Goal: Information Seeking & Learning: Learn about a topic

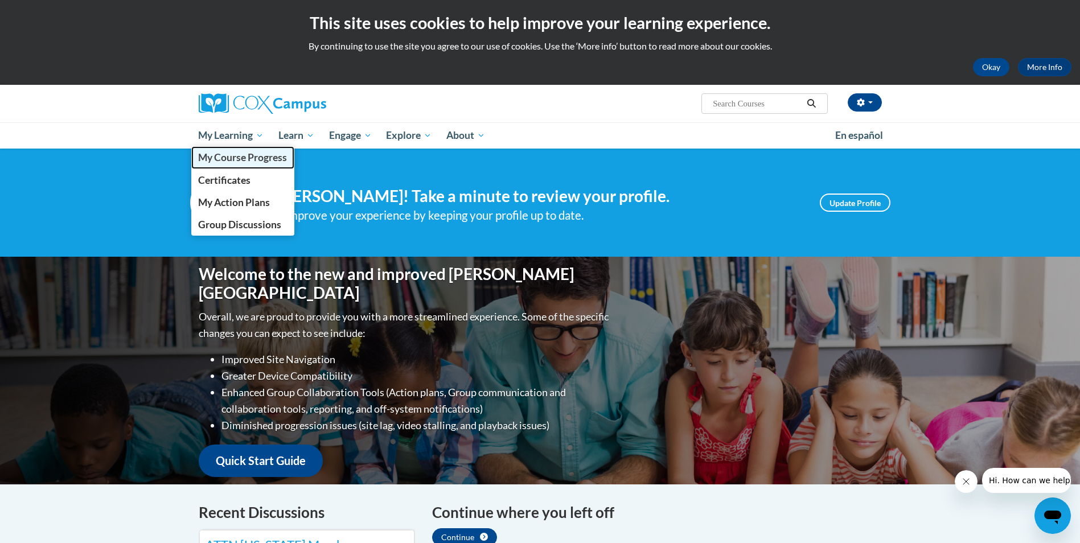
click at [218, 154] on span "My Course Progress" at bounding box center [242, 157] width 89 height 12
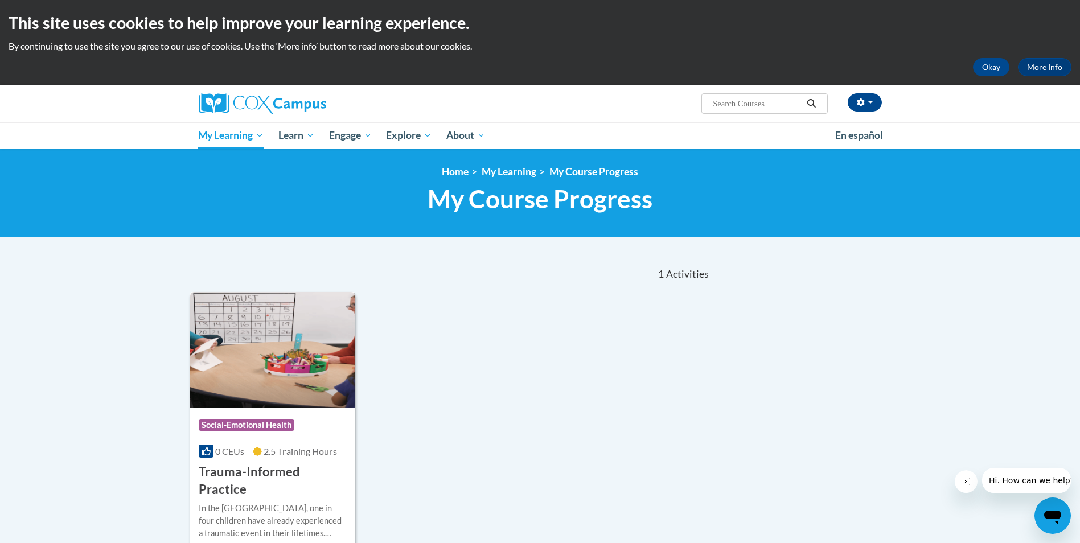
click at [235, 383] on img at bounding box center [273, 350] width 166 height 116
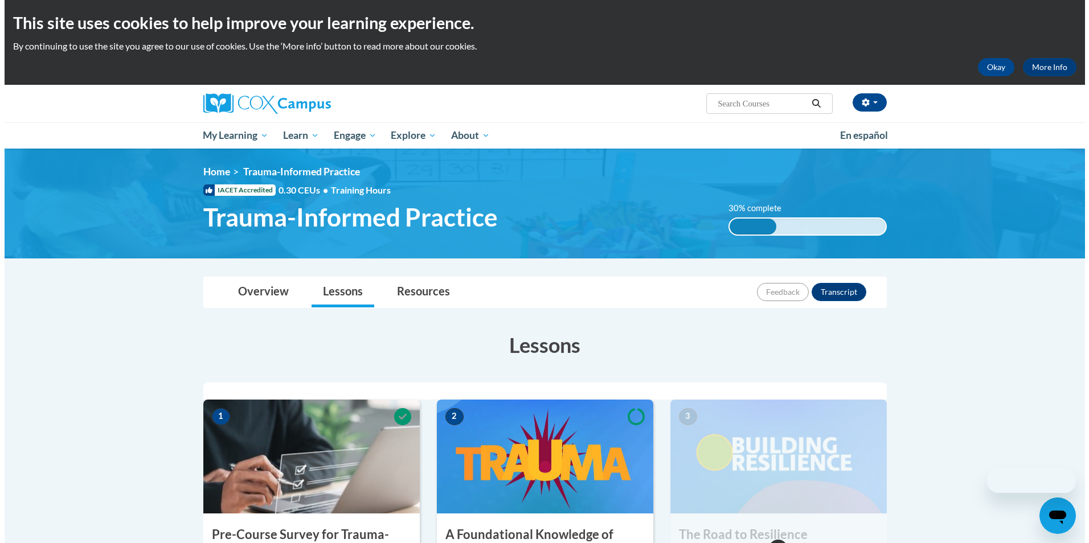
scroll to position [228, 0]
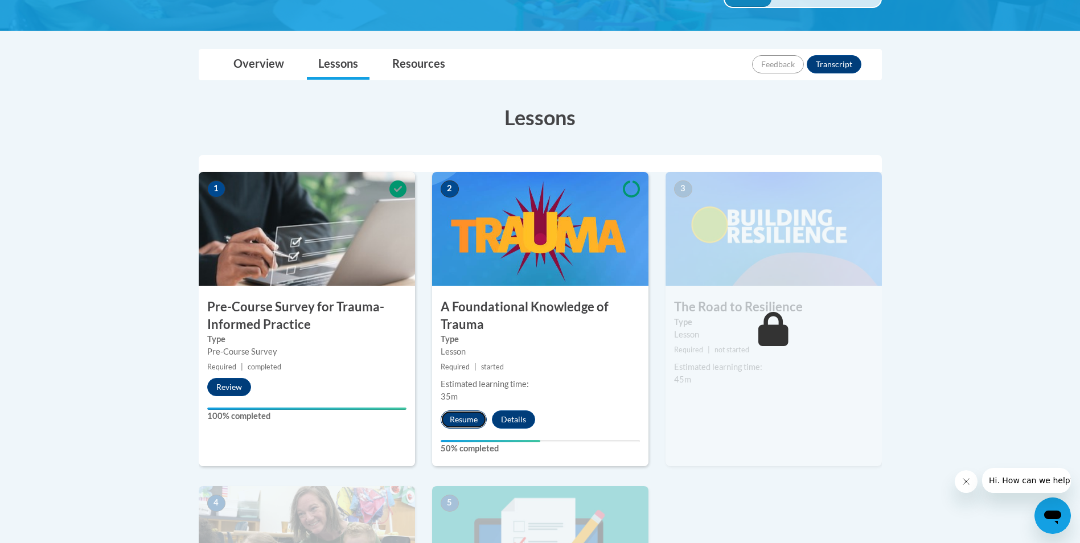
click at [451, 418] on button "Resume" at bounding box center [464, 420] width 46 height 18
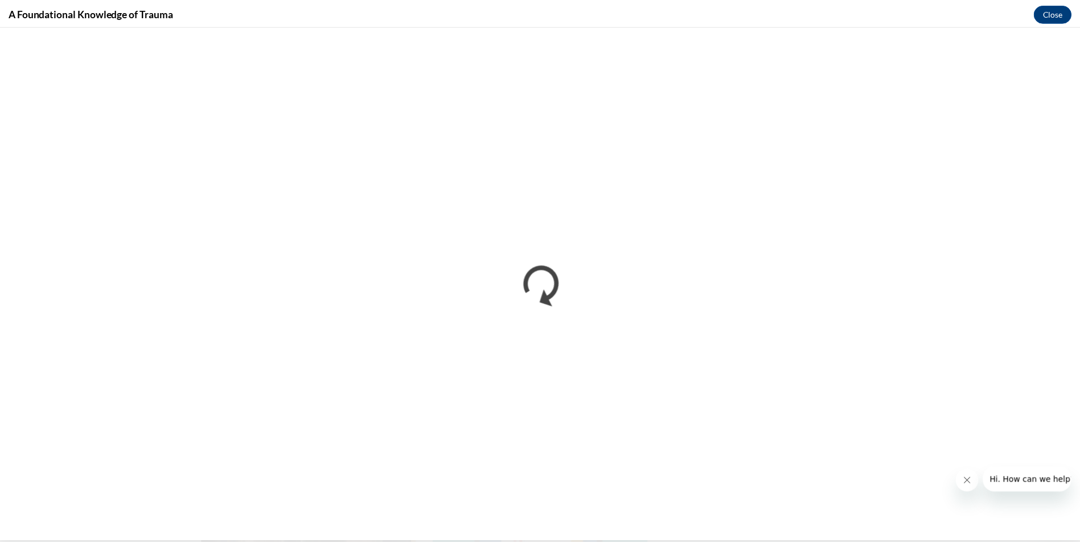
scroll to position [0, 0]
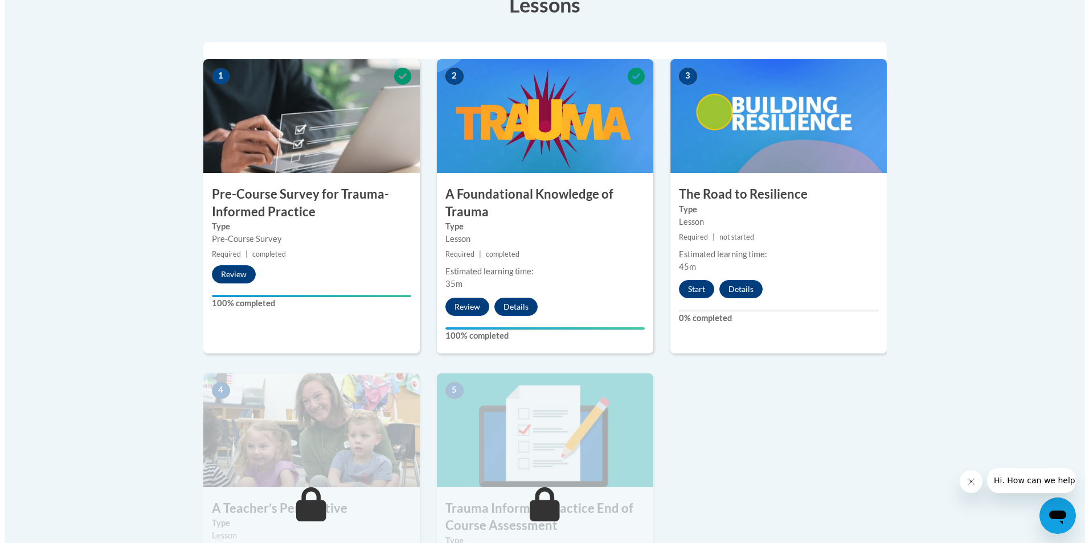
scroll to position [342, 0]
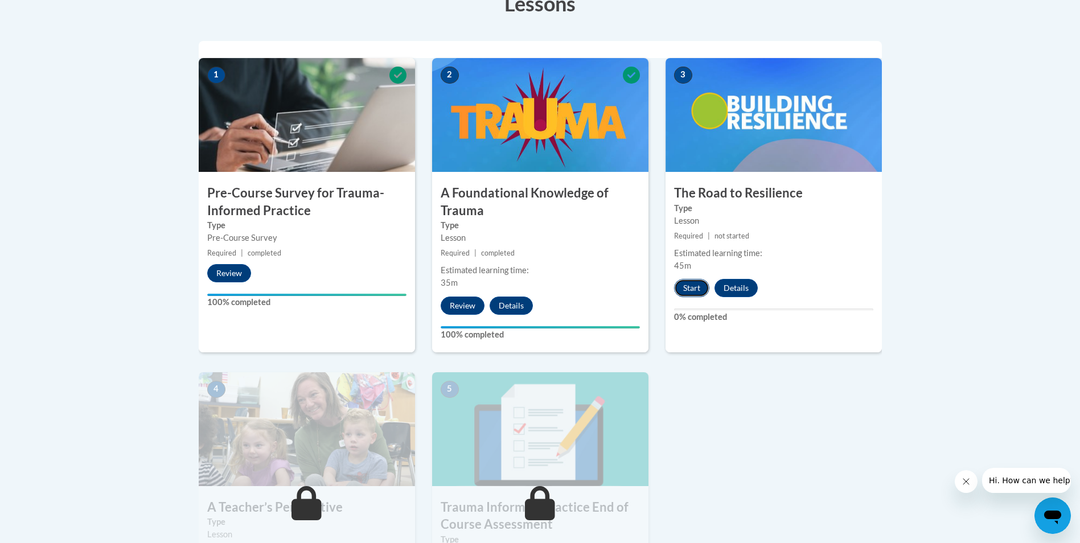
click at [703, 286] on button "Start" at bounding box center [691, 288] width 35 height 18
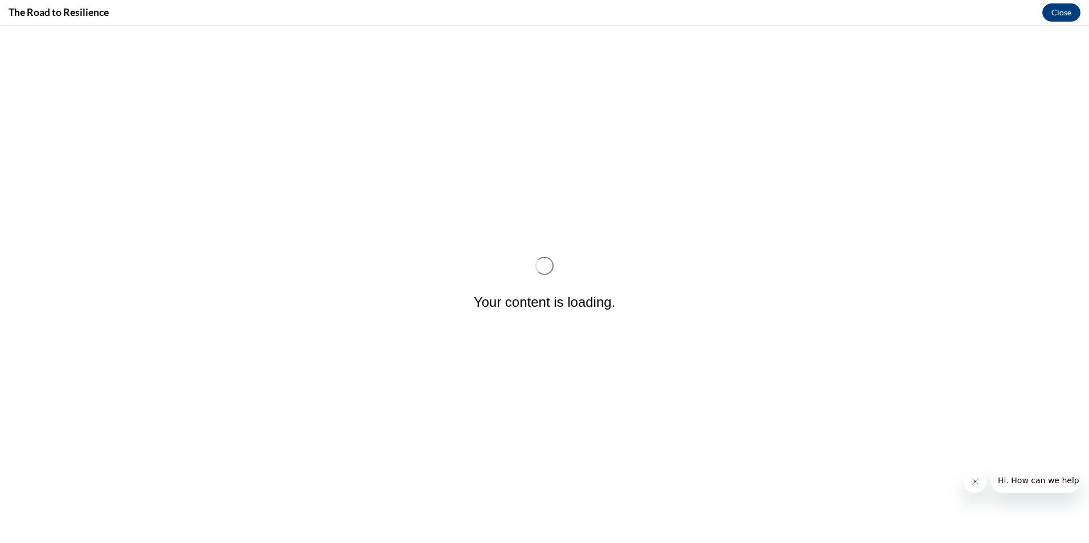
scroll to position [0, 0]
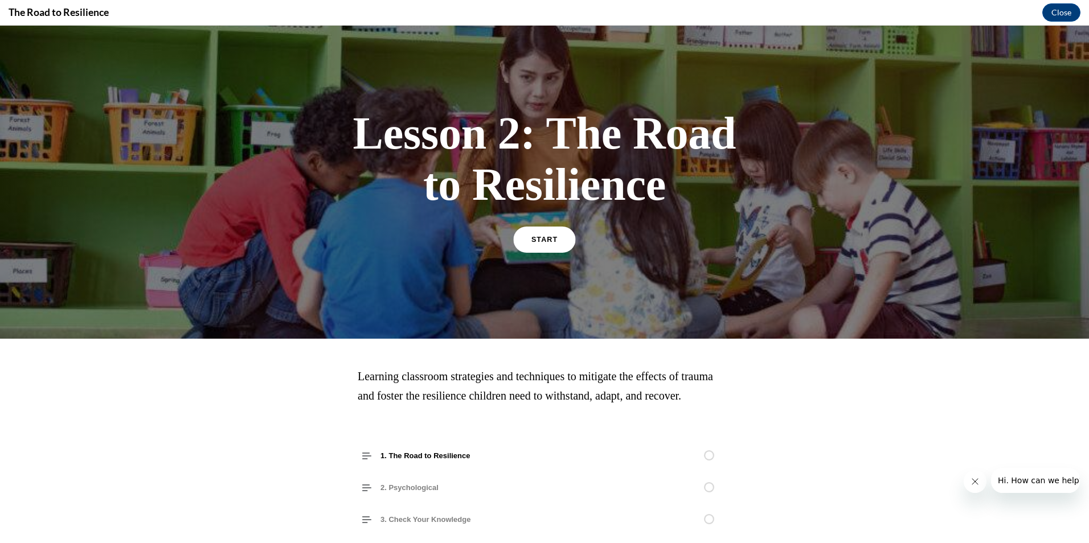
click at [538, 239] on span "START" at bounding box center [544, 240] width 26 height 9
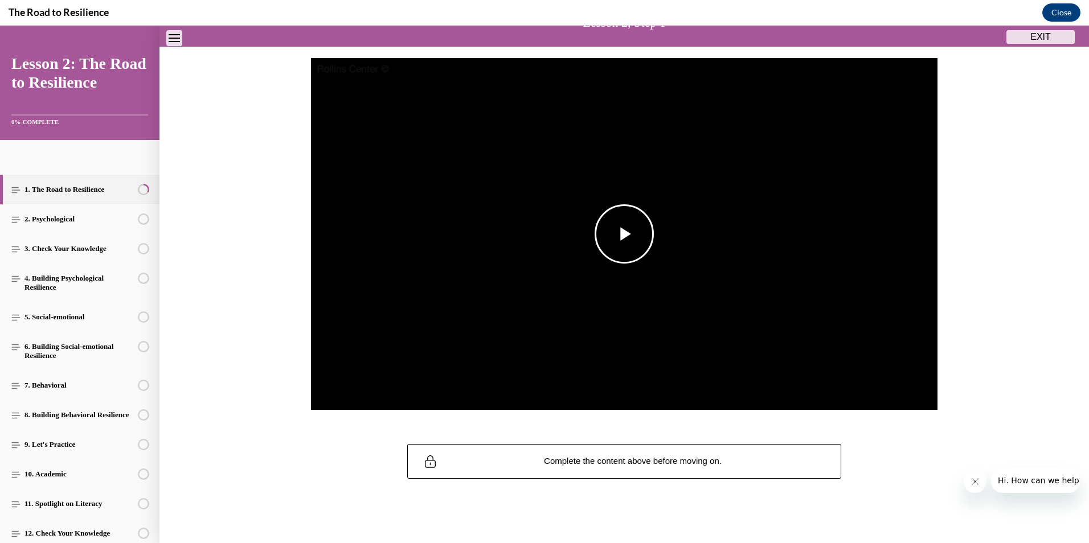
scroll to position [94, 0]
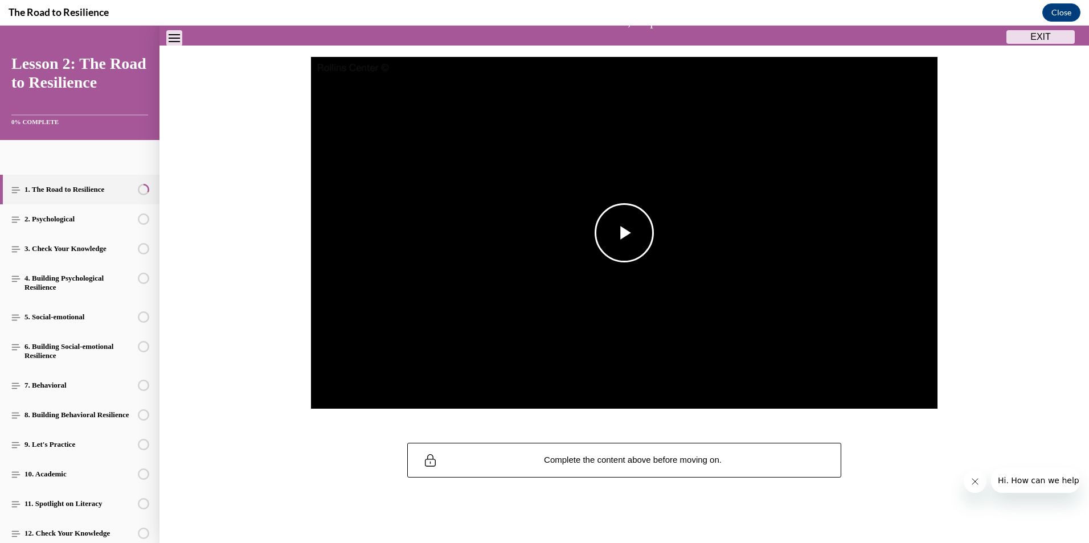
click at [624, 233] on span "Video player" at bounding box center [624, 233] width 0 height 0
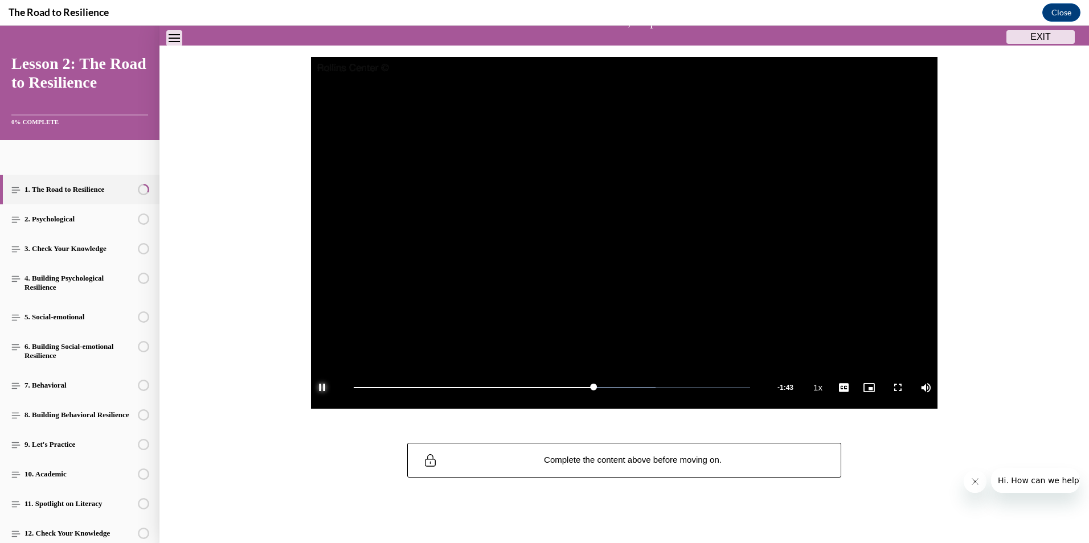
click at [315, 388] on span "Video player" at bounding box center [322, 388] width 23 height 0
click at [624, 233] on span "Video player" at bounding box center [624, 233] width 0 height 0
click at [311, 388] on span "Video player" at bounding box center [322, 388] width 23 height 0
